Goal: Information Seeking & Learning: Learn about a topic

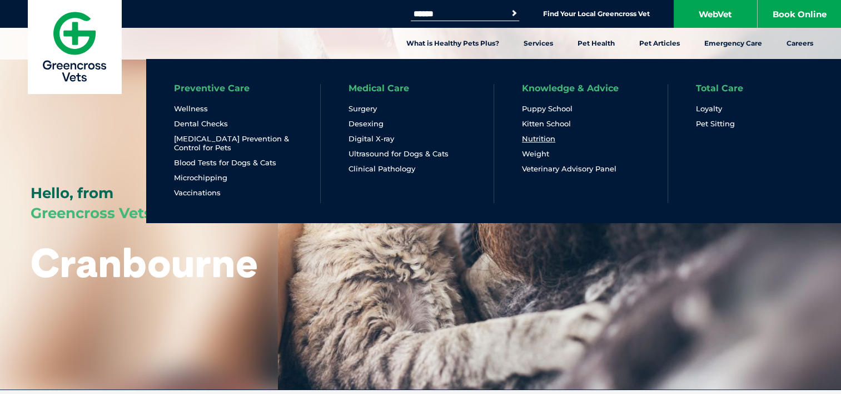
click at [538, 142] on link "Nutrition" at bounding box center [538, 138] width 33 height 9
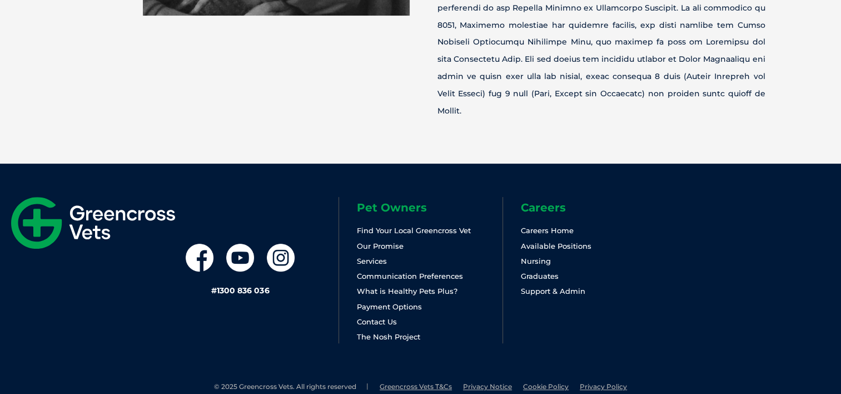
scroll to position [4548, 0]
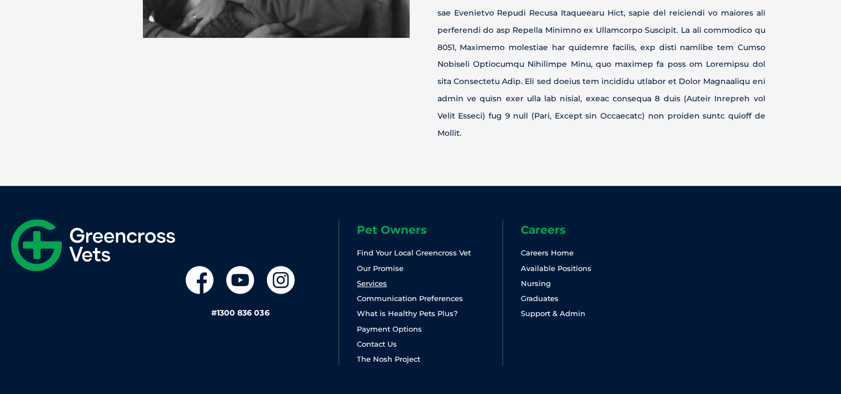
click at [369, 279] on link "Services" at bounding box center [372, 283] width 30 height 9
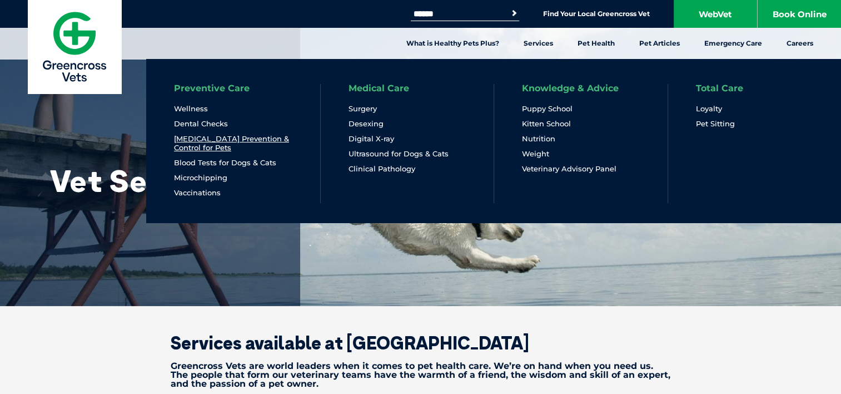
click at [264, 141] on link "[MEDICAL_DATA] Prevention & Control for Pets" at bounding box center [233, 143] width 118 height 18
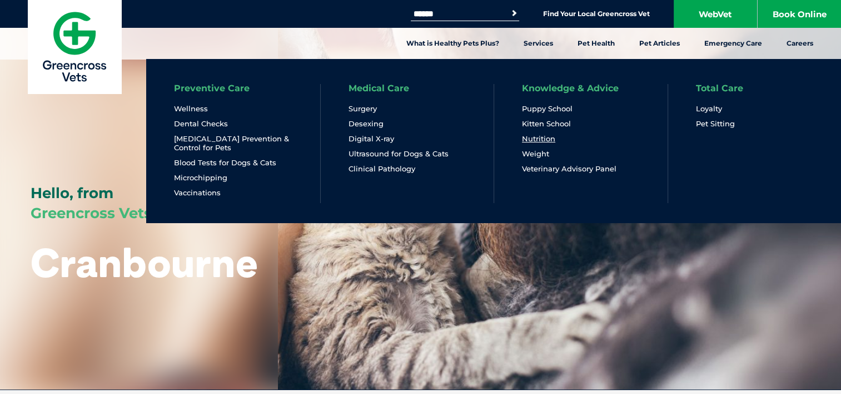
click at [538, 140] on link "Nutrition" at bounding box center [538, 138] width 33 height 9
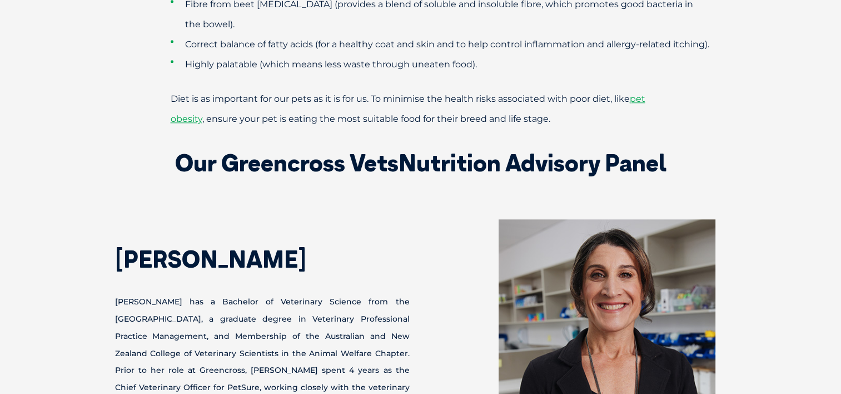
scroll to position [1201, 0]
